Goal: Information Seeking & Learning: Find specific fact

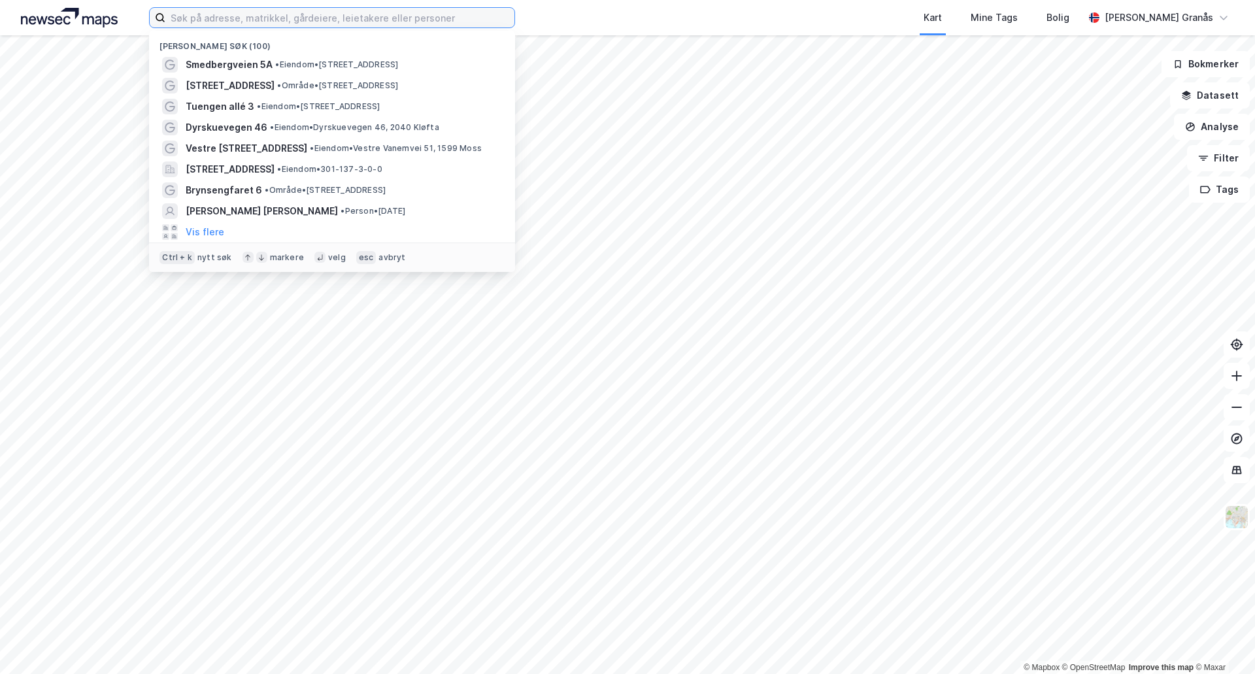
click at [447, 23] on input at bounding box center [339, 18] width 349 height 20
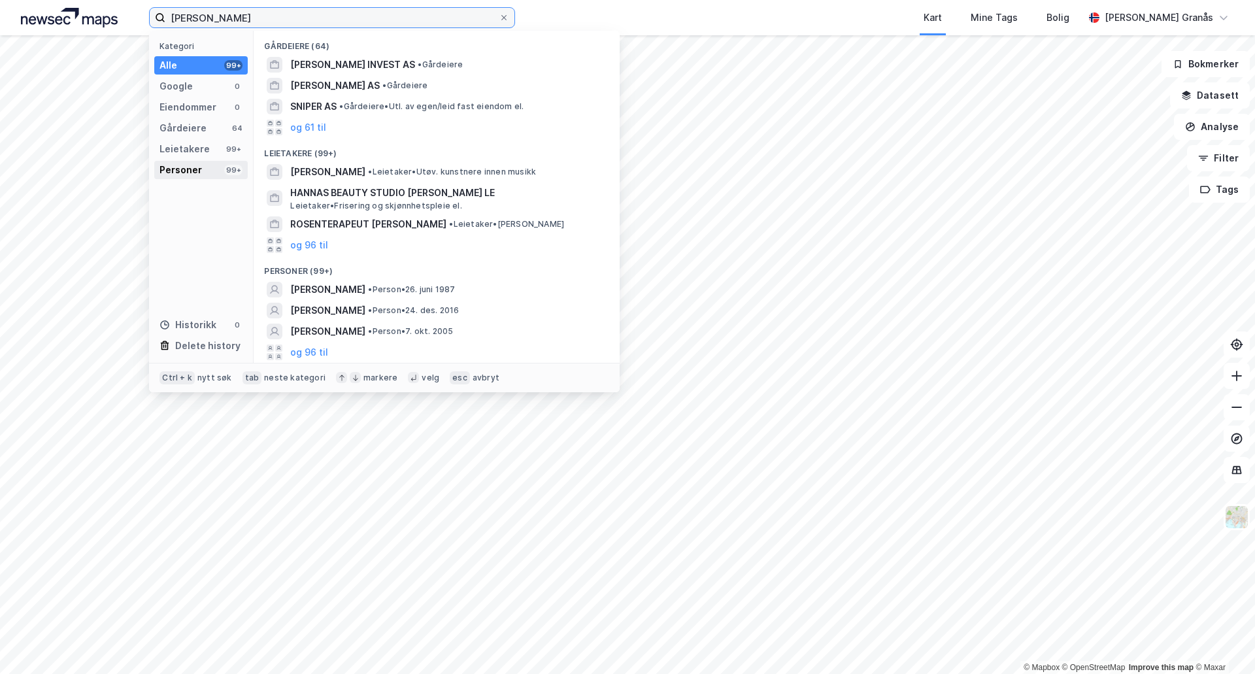
type input "hannah snyder"
click at [195, 177] on div "Personer" at bounding box center [181, 170] width 42 height 16
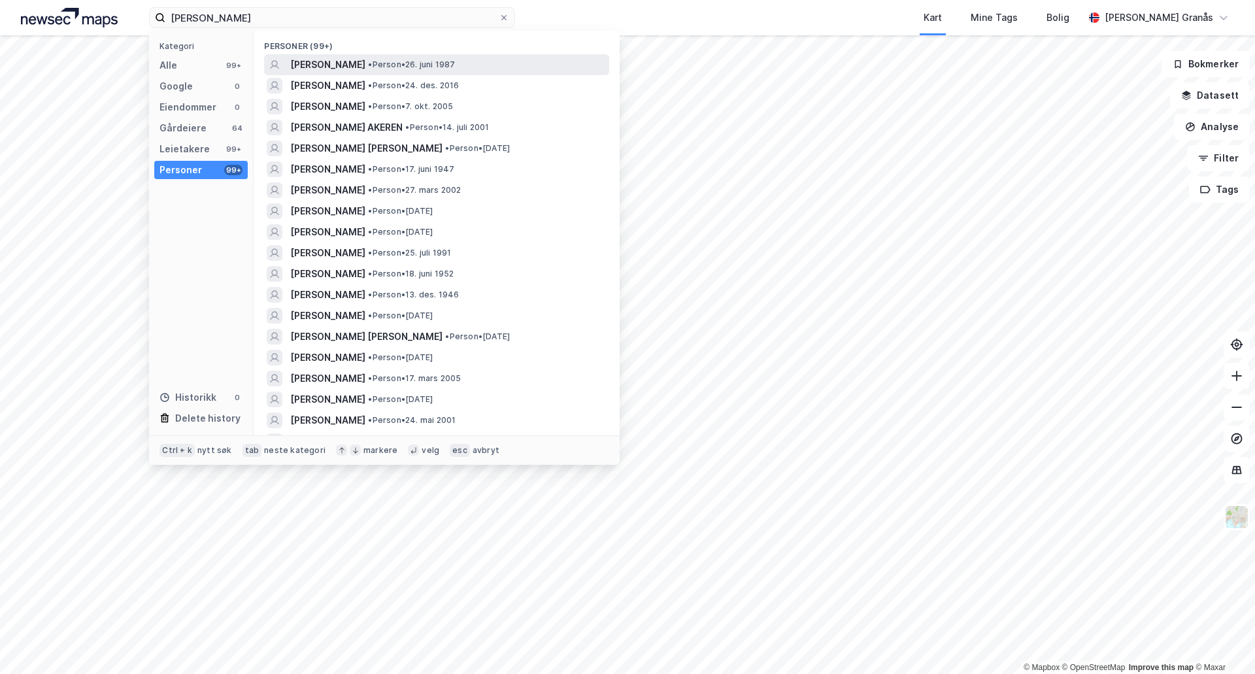
click at [339, 61] on span "[PERSON_NAME]" at bounding box center [327, 65] width 75 height 16
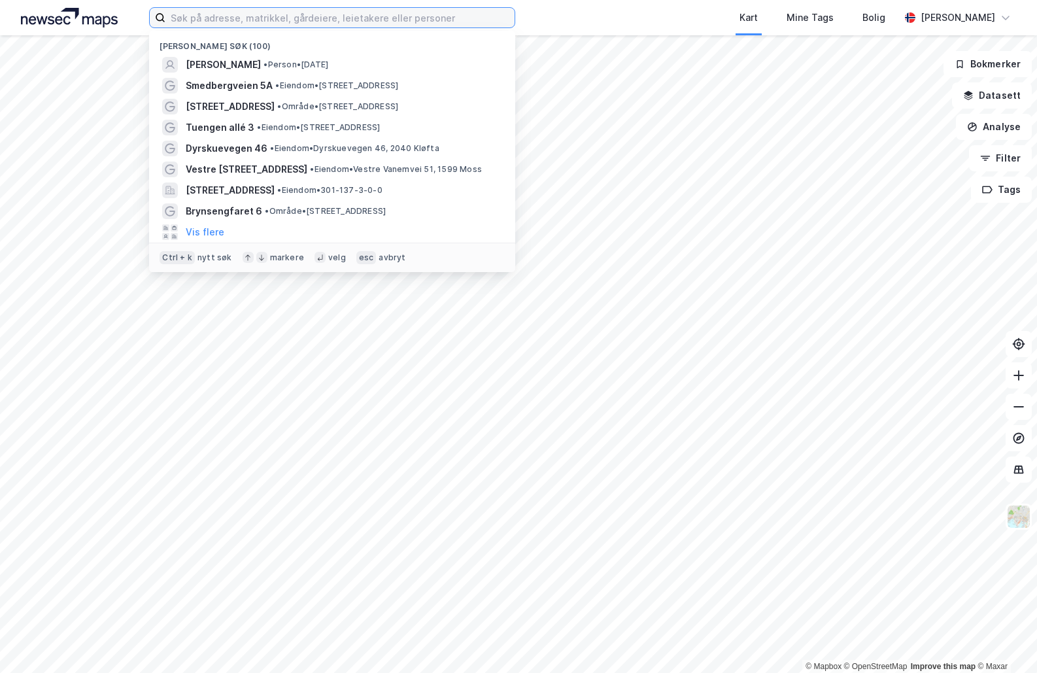
click at [226, 18] on input at bounding box center [339, 18] width 349 height 20
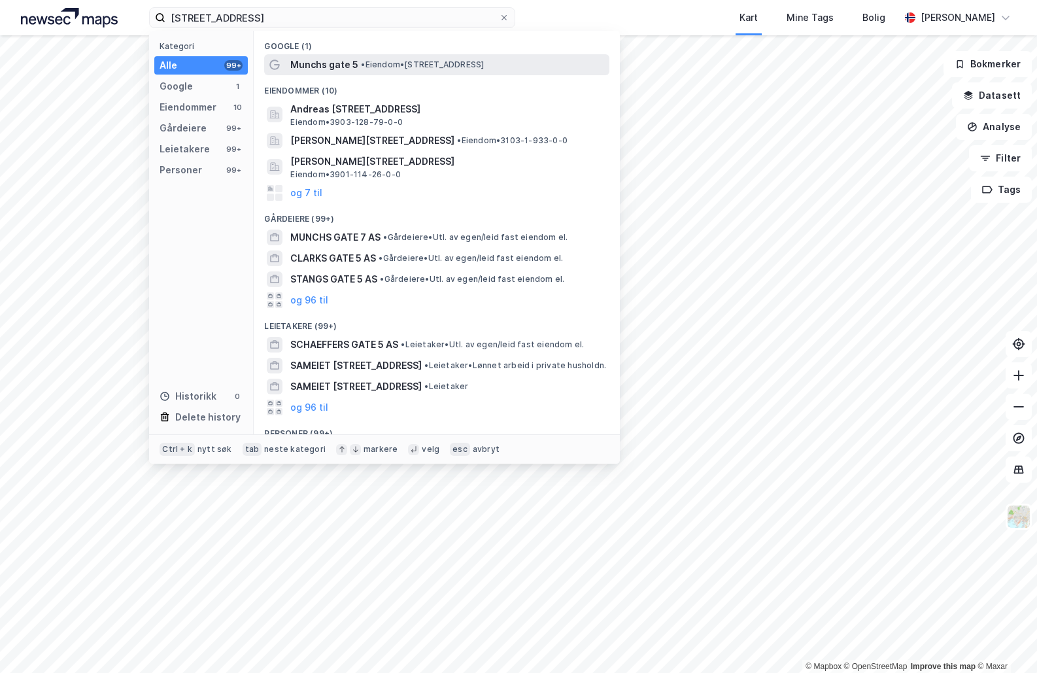
click at [383, 73] on div "Munchs gate 5 • Eiendom • Munchs gate 5, 0165 Oslo" at bounding box center [436, 64] width 345 height 21
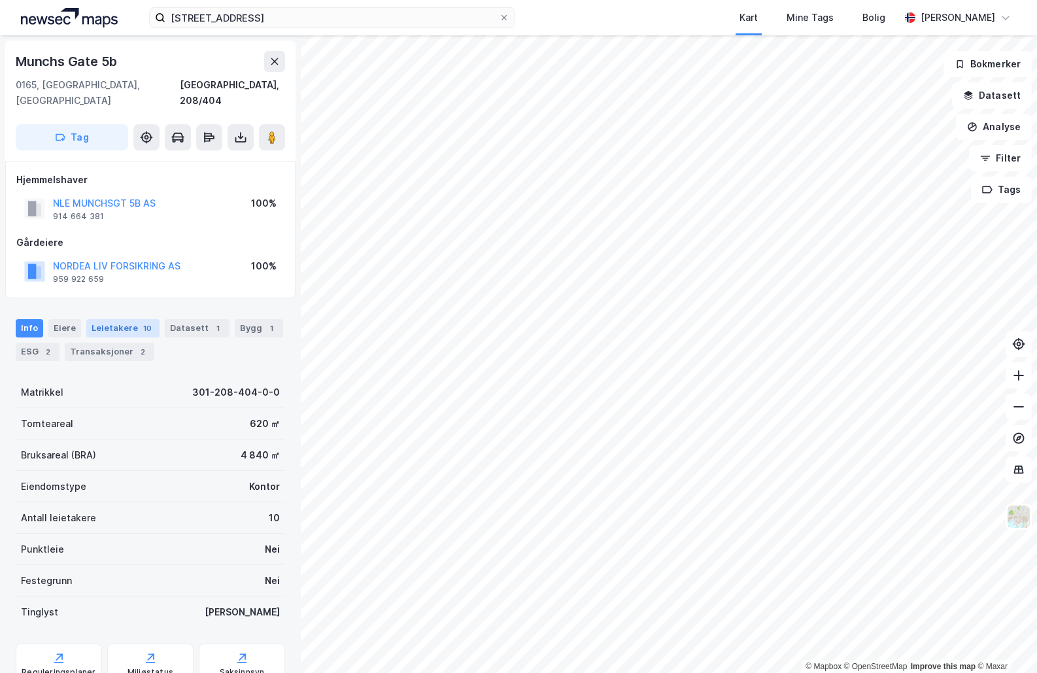
click at [146, 322] on div "10" at bounding box center [148, 328] width 14 height 13
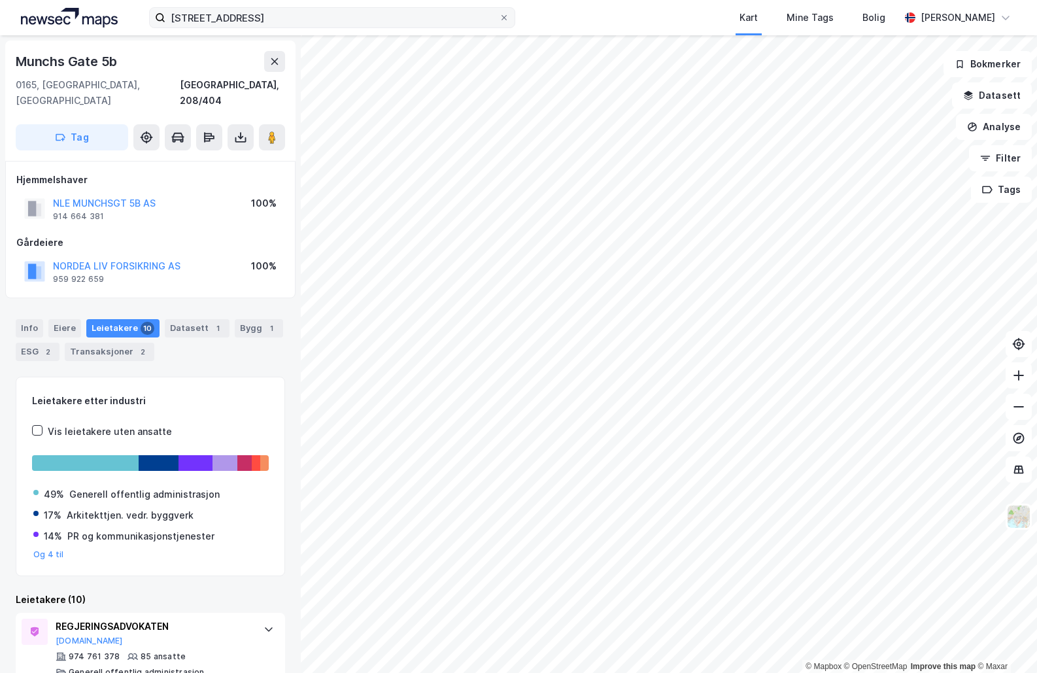
drag, startPoint x: 267, startPoint y: 7, endPoint x: 239, endPoint y: 7, distance: 28.1
click at [239, 7] on div "munchs gate 5 Kart Mine Tags Bolig Fredrik Bjørklund Granås" at bounding box center [518, 17] width 1037 height 35
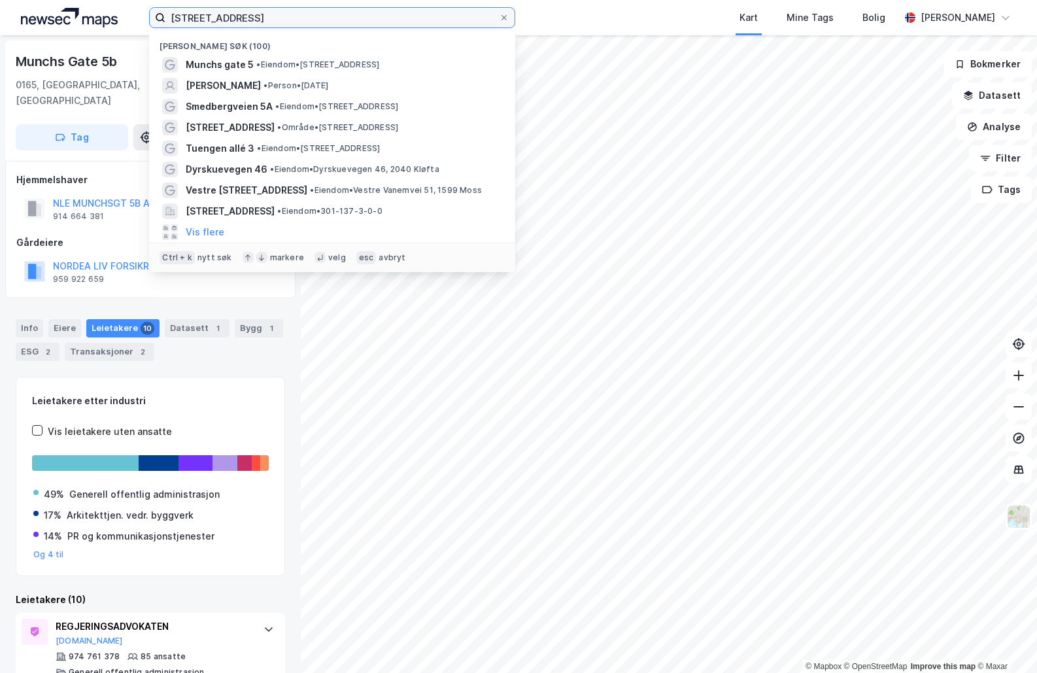
drag, startPoint x: 263, startPoint y: 18, endPoint x: 143, endPoint y: 20, distance: 121.0
click at [143, 20] on div "munchs gate 5 Nylige søk (100) Munchs gate 5 • Eiendom • Munchs gate 5, 0165 Os…" at bounding box center [518, 17] width 1037 height 35
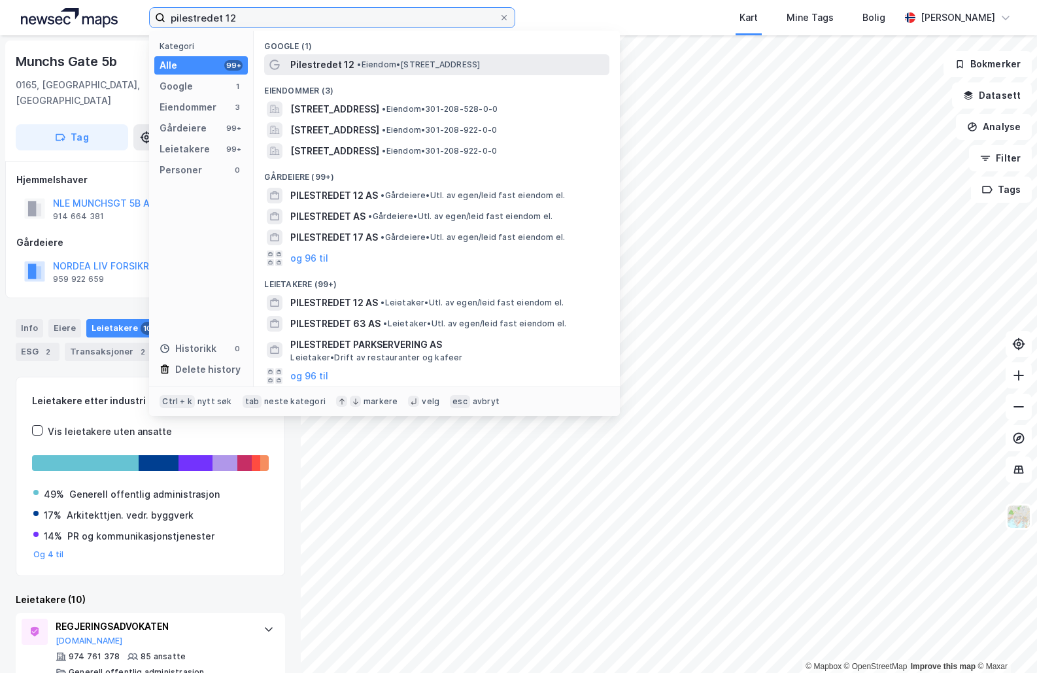
type input "pilestredet 12"
click at [311, 57] on span "Pilestredet 12" at bounding box center [322, 65] width 64 height 16
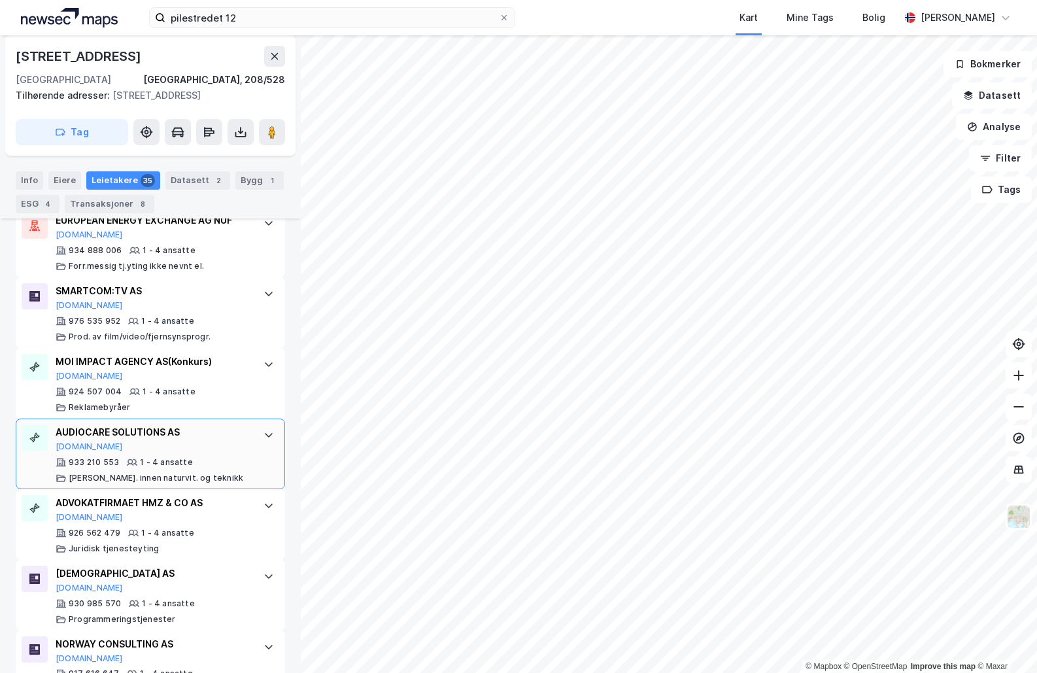
scroll to position [2147, 0]
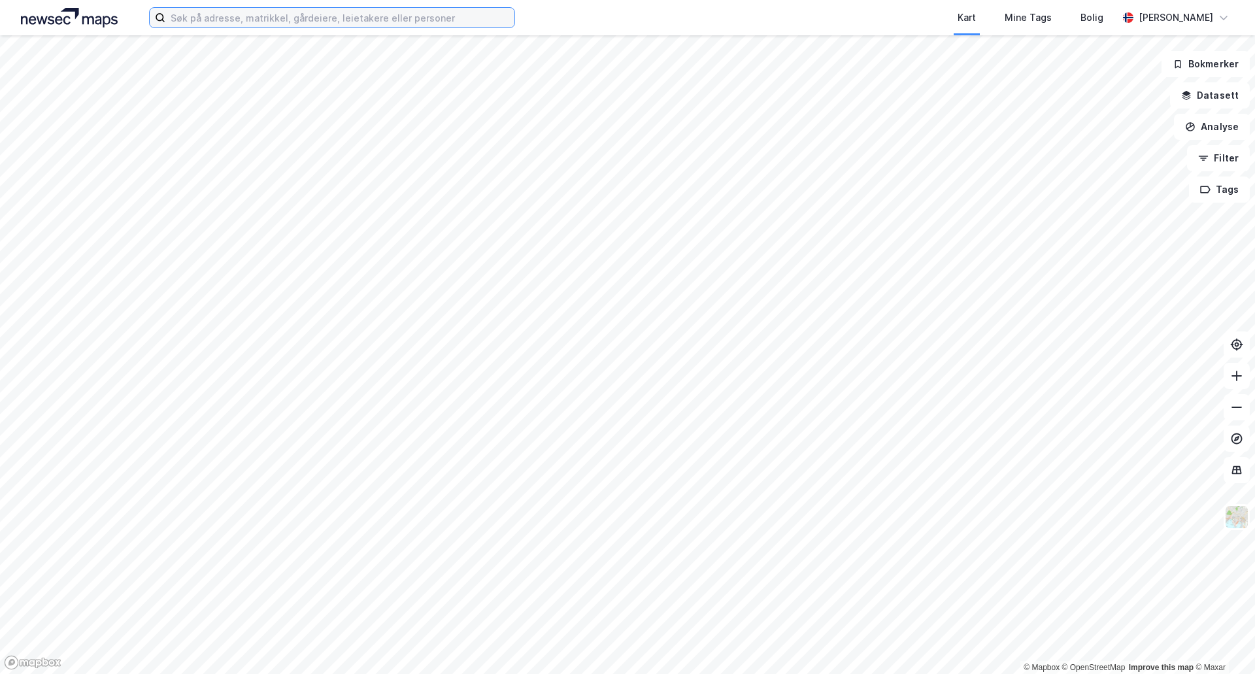
click at [342, 19] on input at bounding box center [339, 18] width 349 height 20
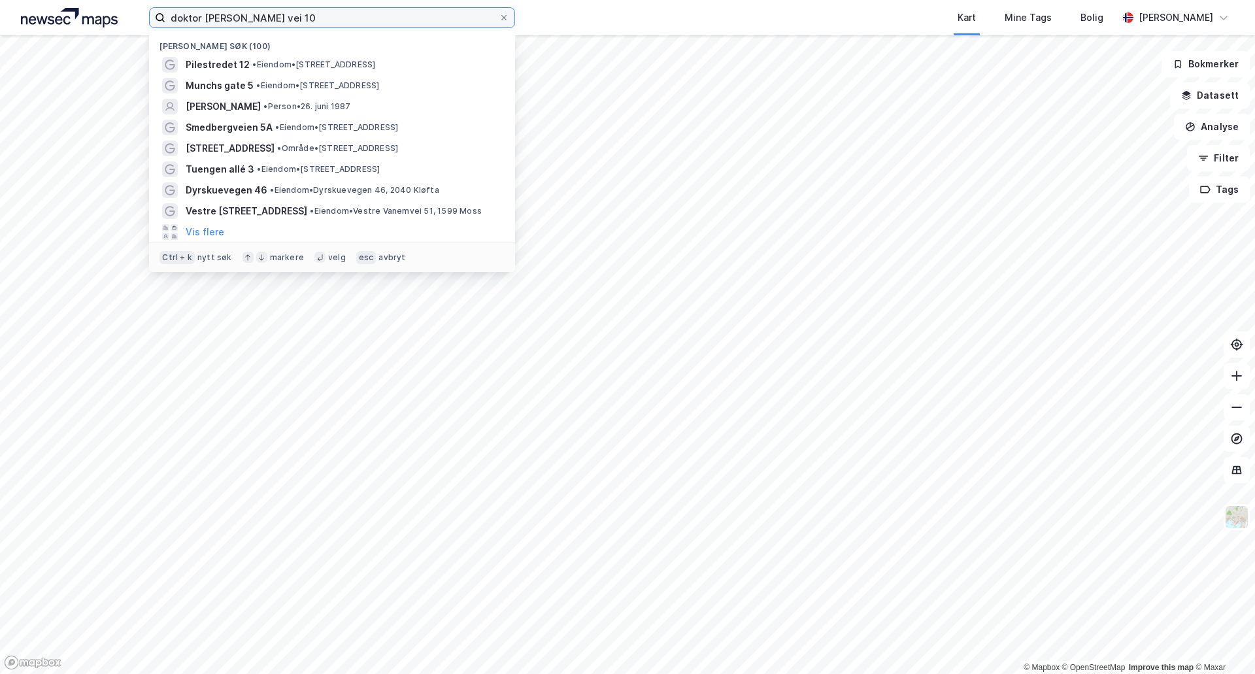
type input "doktor [PERSON_NAME] vei 10"
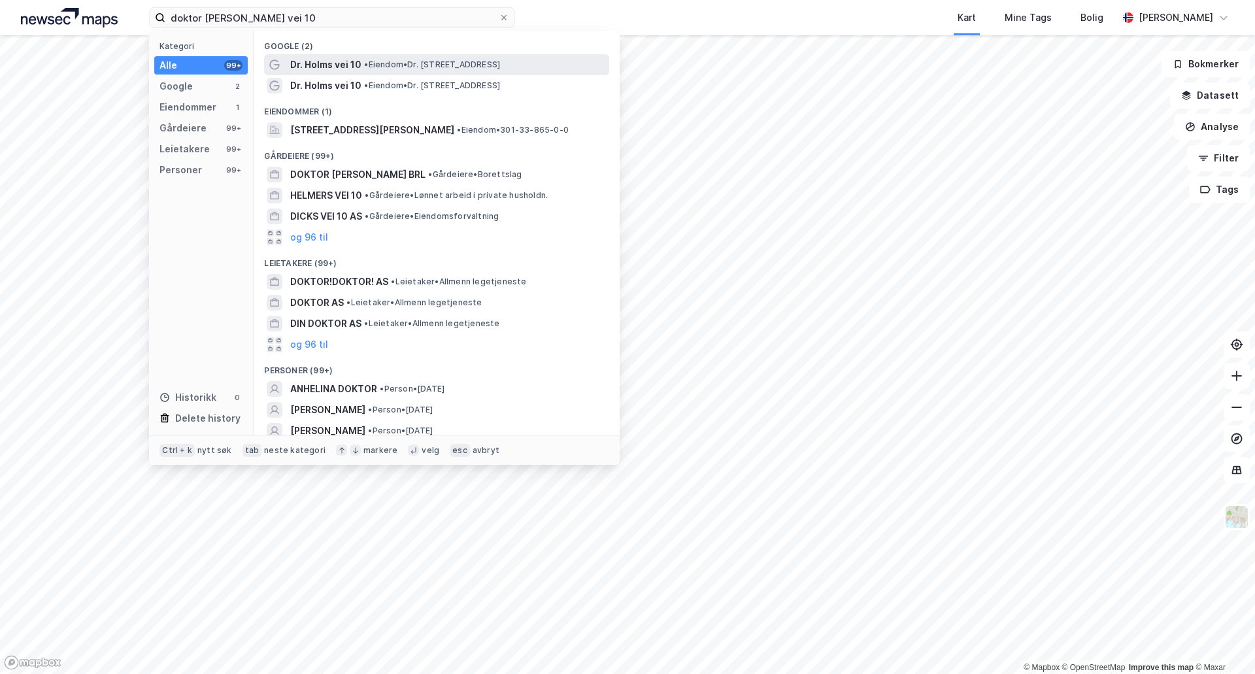
click at [383, 59] on span "• Eiendom • Dr. [STREET_ADDRESS]" at bounding box center [432, 64] width 136 height 10
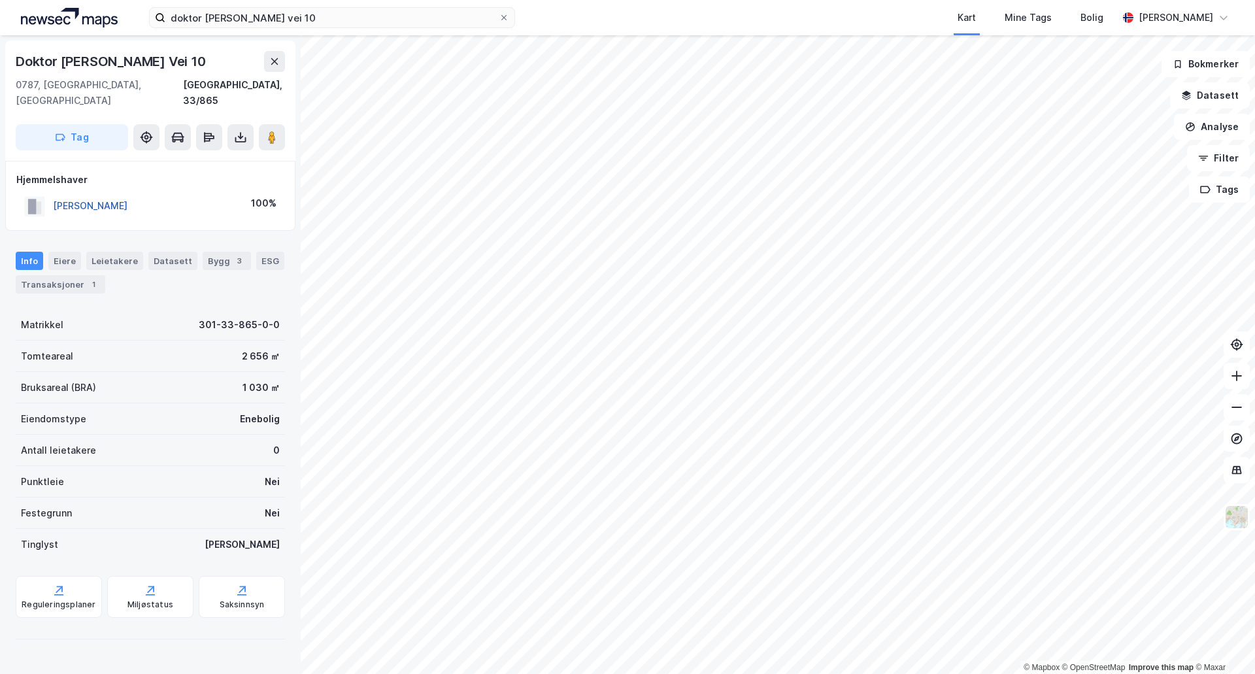
click at [0, 0] on button "[PERSON_NAME]" at bounding box center [0, 0] width 0 height 0
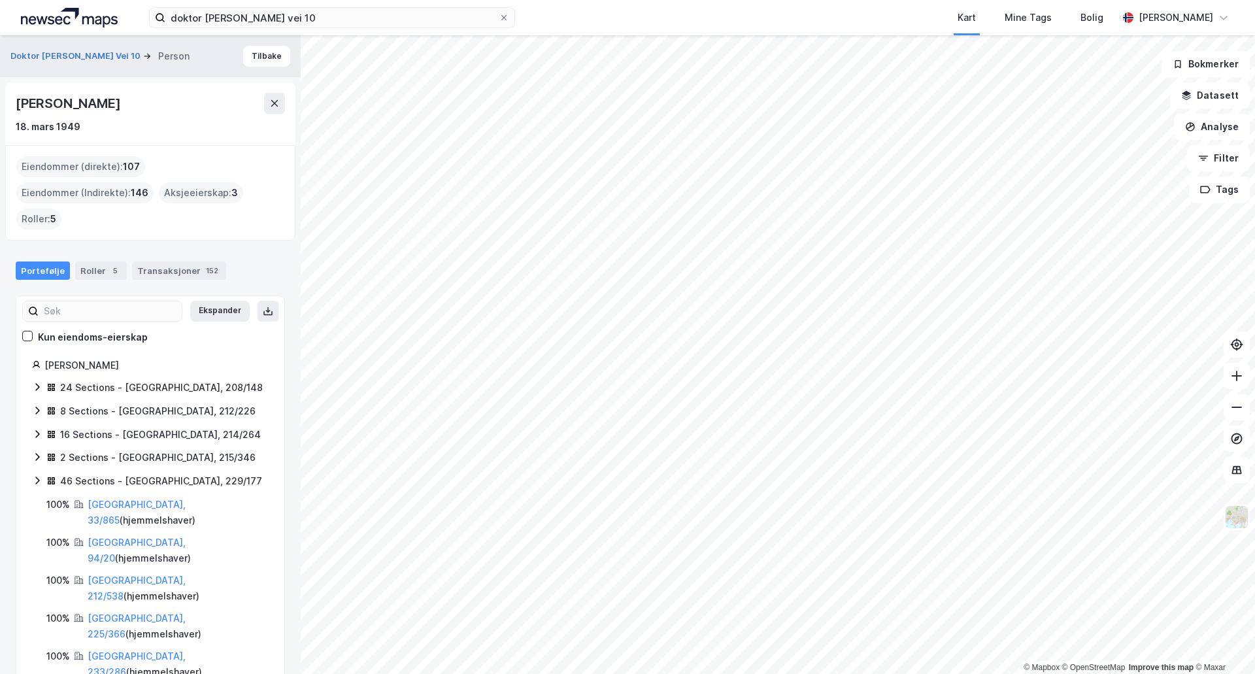
drag, startPoint x: 164, startPoint y: 101, endPoint x: 12, endPoint y: 105, distance: 152.4
click at [12, 104] on div "[PERSON_NAME] [DATE]" at bounding box center [150, 113] width 290 height 63
